Goal: Check status: Check status

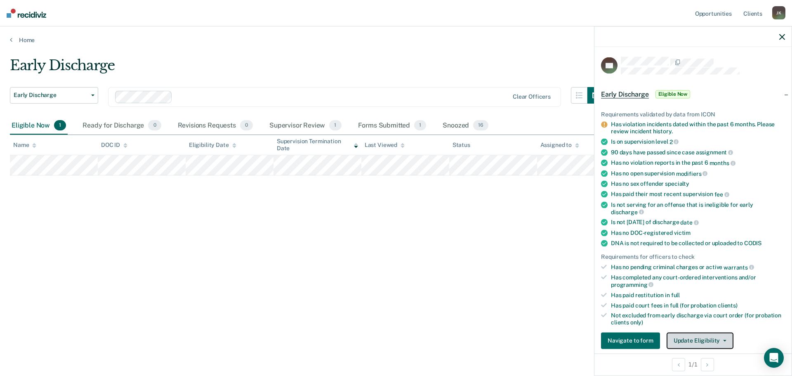
click at [695, 336] on button "Update Eligibility" at bounding box center [700, 340] width 67 height 17
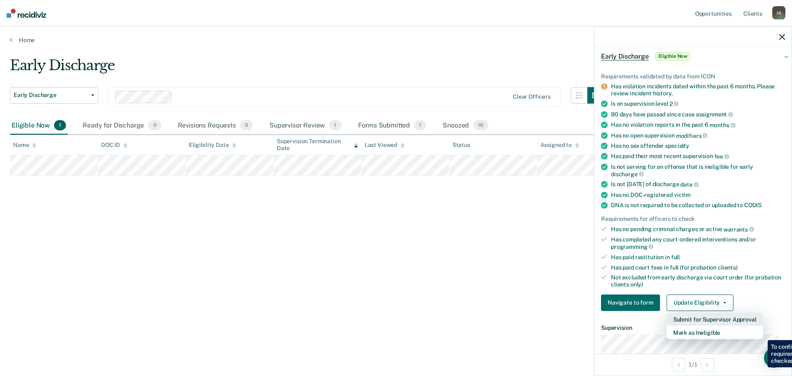
scroll to position [92, 0]
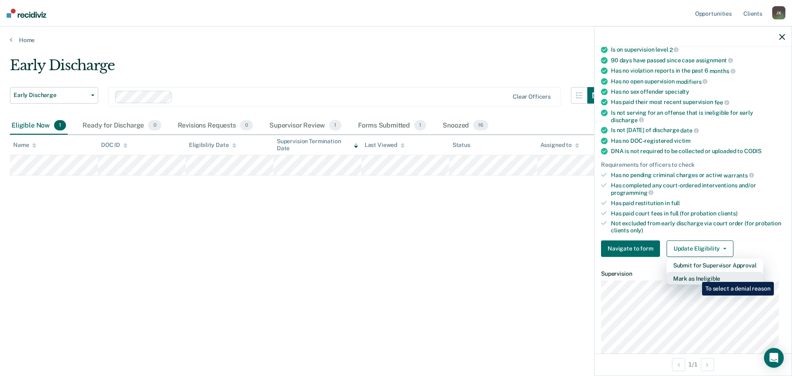
click at [696, 276] on button "Mark as Ineligible" at bounding box center [715, 277] width 97 height 13
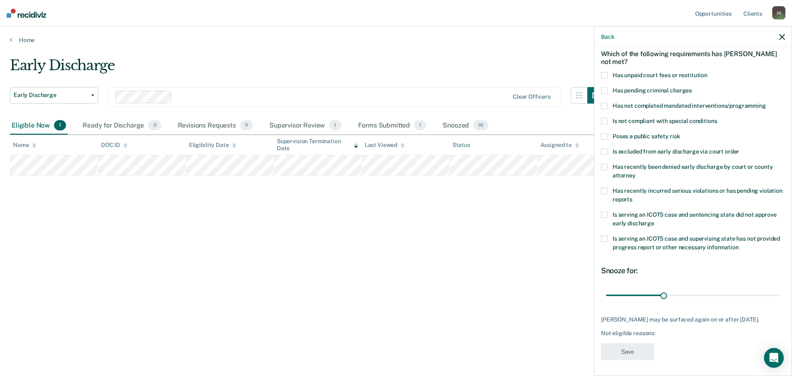
click at [606, 109] on label "Has not completed mandated interventions/programming" at bounding box center [693, 106] width 184 height 9
click at [766, 102] on input "Has not completed mandated interventions/programming" at bounding box center [766, 102] width 0 height 0
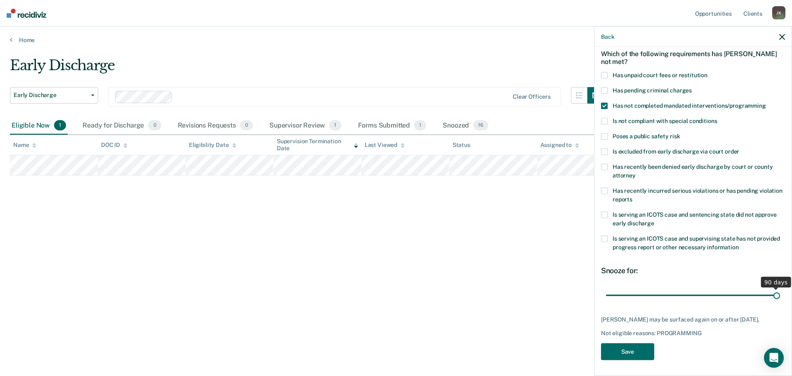
drag, startPoint x: 662, startPoint y: 295, endPoint x: 785, endPoint y: 303, distance: 123.6
type input "90"
click at [780, 302] on input "range" at bounding box center [693, 295] width 174 height 14
click at [624, 353] on button "Save" at bounding box center [627, 351] width 53 height 17
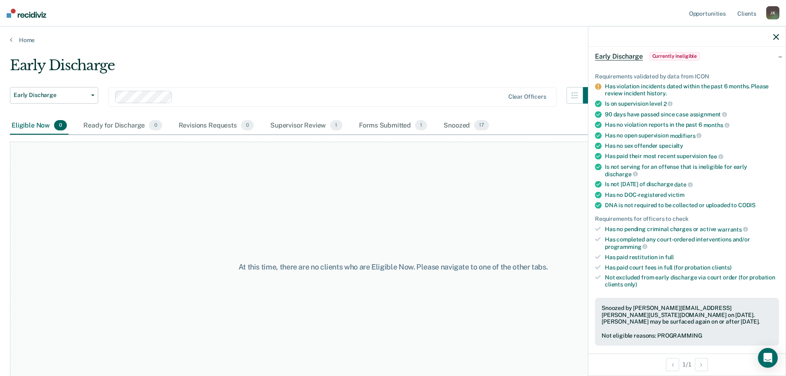
click at [548, 27] on div "Home" at bounding box center [393, 34] width 786 height 17
click at [496, 33] on div "Home" at bounding box center [393, 34] width 786 height 17
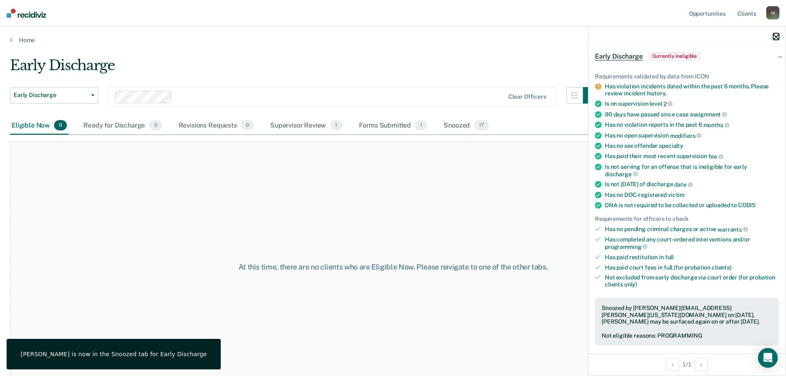
click at [774, 37] on icon "button" at bounding box center [776, 37] width 6 height 6
